Goal: Task Accomplishment & Management: Use online tool/utility

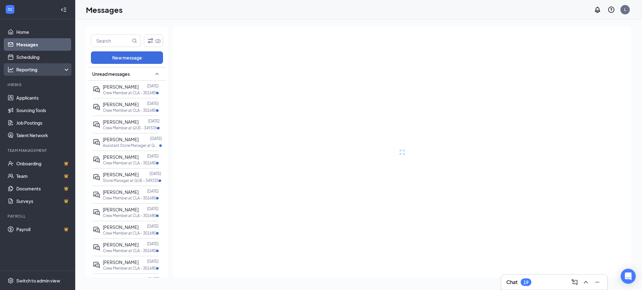
click at [43, 69] on div "Reporting" at bounding box center [43, 69] width 54 height 6
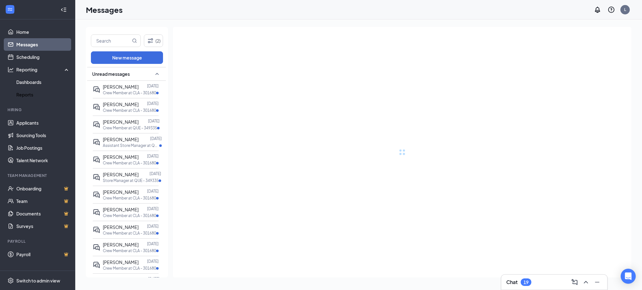
drag, startPoint x: 28, startPoint y: 96, endPoint x: 186, endPoint y: 3, distance: 183.0
click at [28, 96] on link "Reports" at bounding box center [43, 94] width 54 height 13
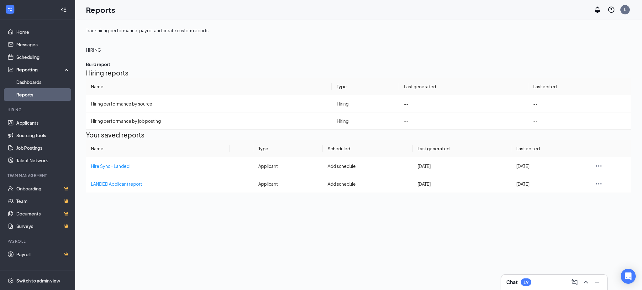
drag, startPoint x: 111, startPoint y: 235, endPoint x: 150, endPoint y: 275, distance: 55.2
click at [150, 275] on div "Track hiring performance, payroll and create custom reports HIRING Build report…" at bounding box center [358, 154] width 567 height 271
click at [130, 187] on span "LANDED Applicant report" at bounding box center [116, 184] width 51 height 6
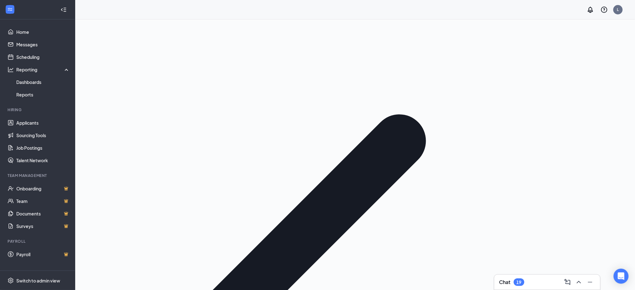
click at [593, 87] on span "Rerun report" at bounding box center [586, 84] width 26 height 6
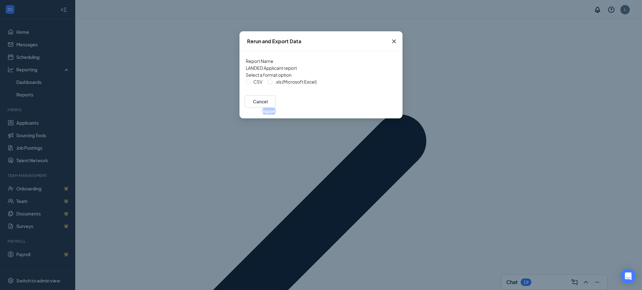
click at [265, 85] on span "CSV" at bounding box center [258, 81] width 14 height 7
click at [251, 85] on input "CSV" at bounding box center [248, 82] width 5 height 5
radio input "true"
click at [276, 115] on button "Export" at bounding box center [269, 111] width 14 height 7
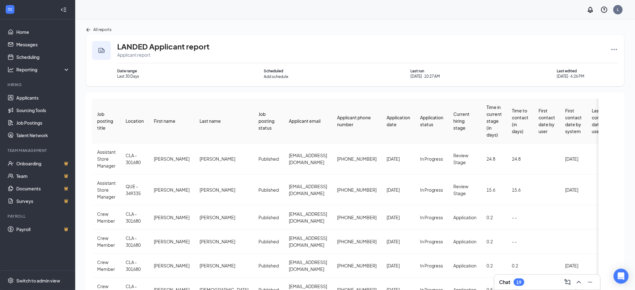
click at [387, 119] on span "Application date" at bounding box center [399, 121] width 24 height 13
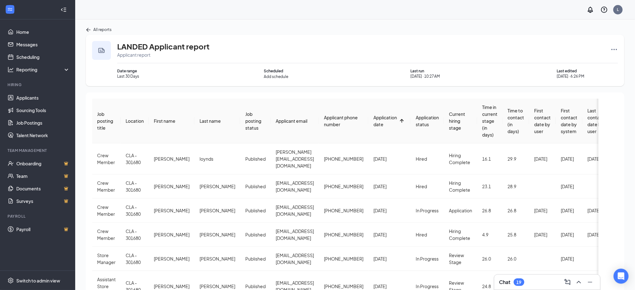
click at [374, 119] on span "Application date" at bounding box center [386, 121] width 24 height 13
